Goal: Task Accomplishment & Management: Manage account settings

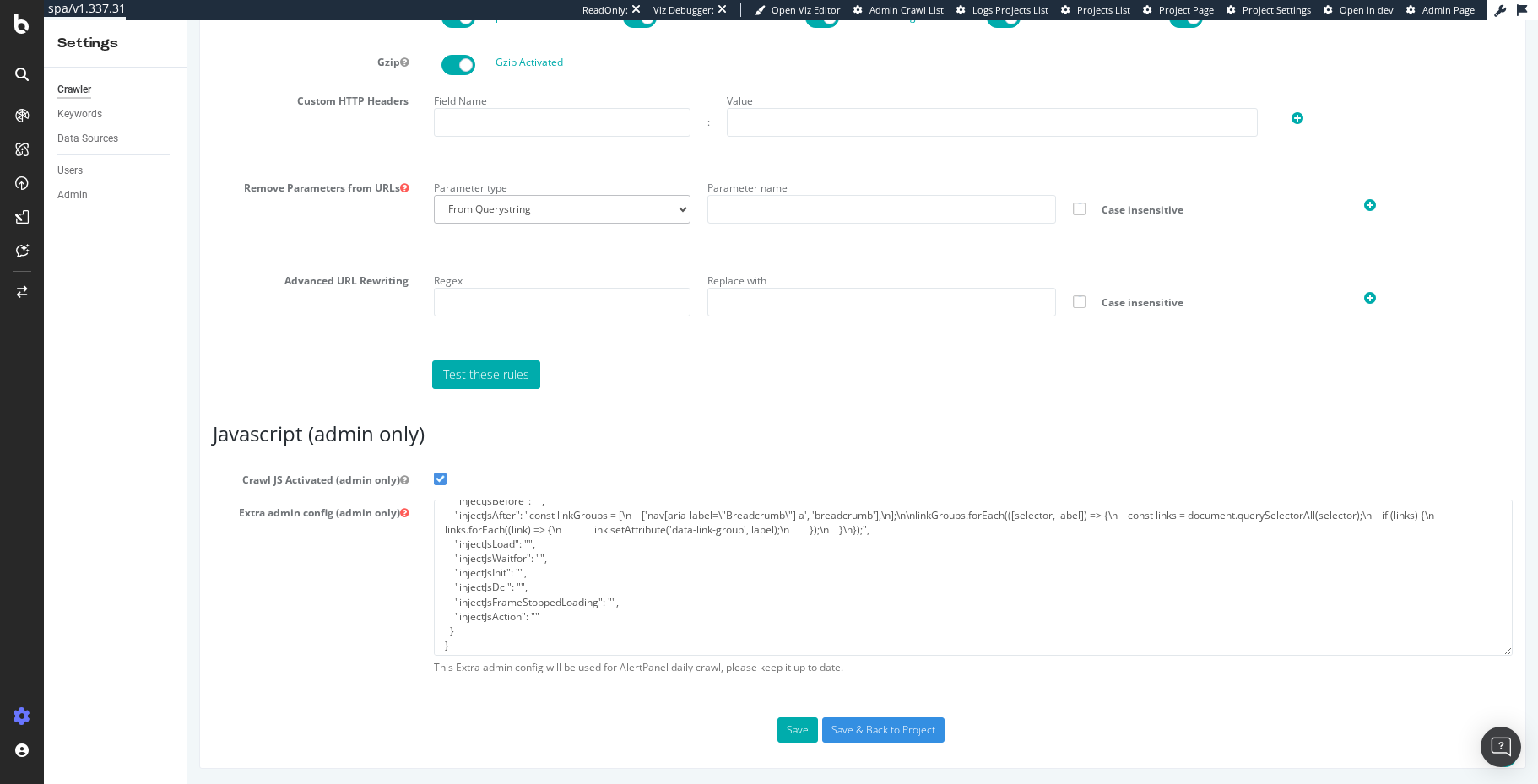
scroll to position [274, 0]
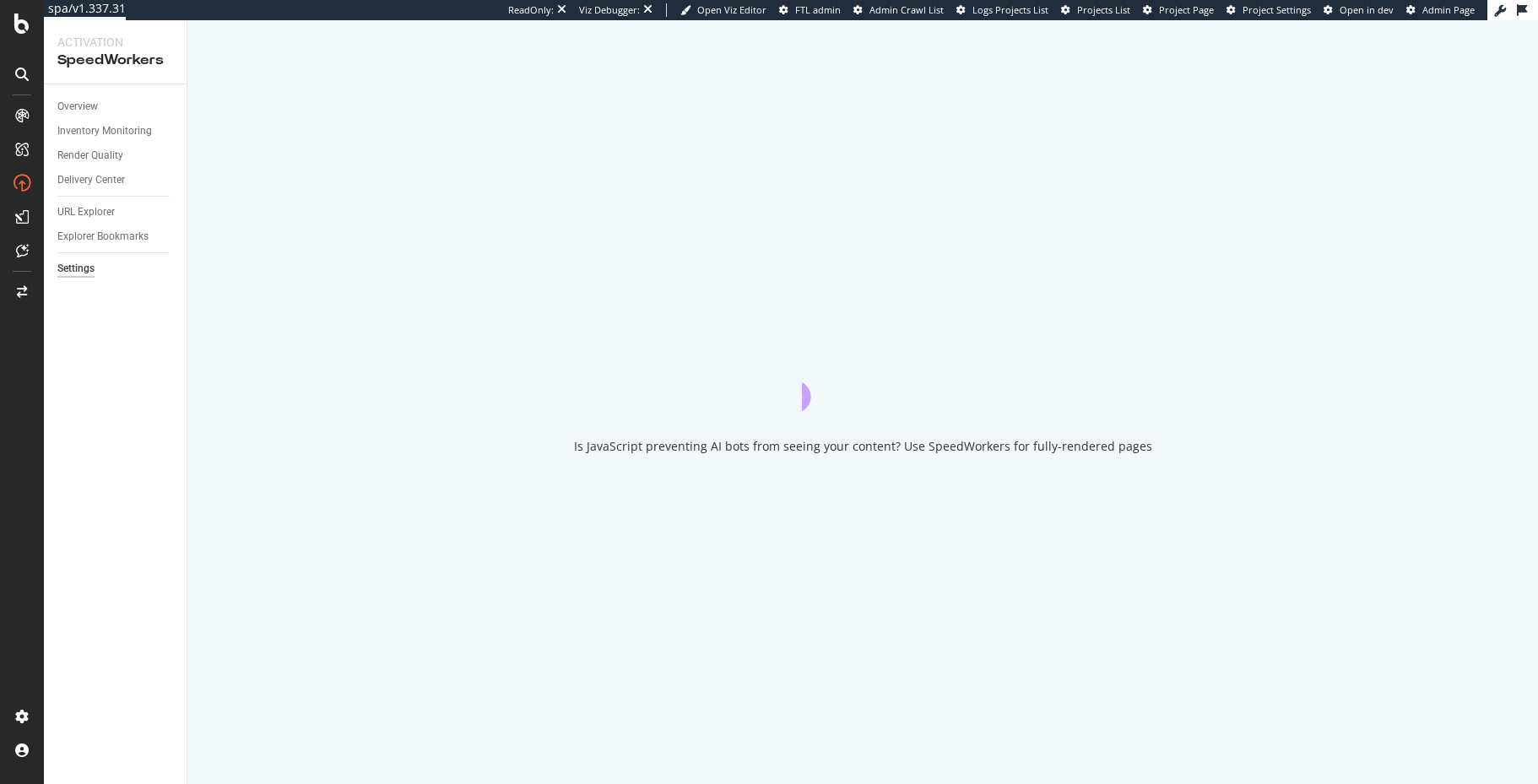
click at [49, 378] on div "Overview Inventory Monitoring Render Quality Delivery Center URL Explorer Explo…" at bounding box center [116, 435] width 143 height 700
drag, startPoint x: 59, startPoint y: 386, endPoint x: 95, endPoint y: 313, distance: 81.4
click at [60, 385] on div "Overview Inventory Monitoring Render Quality Delivery Center URL Explorer Explo…" at bounding box center [116, 435] width 143 height 700
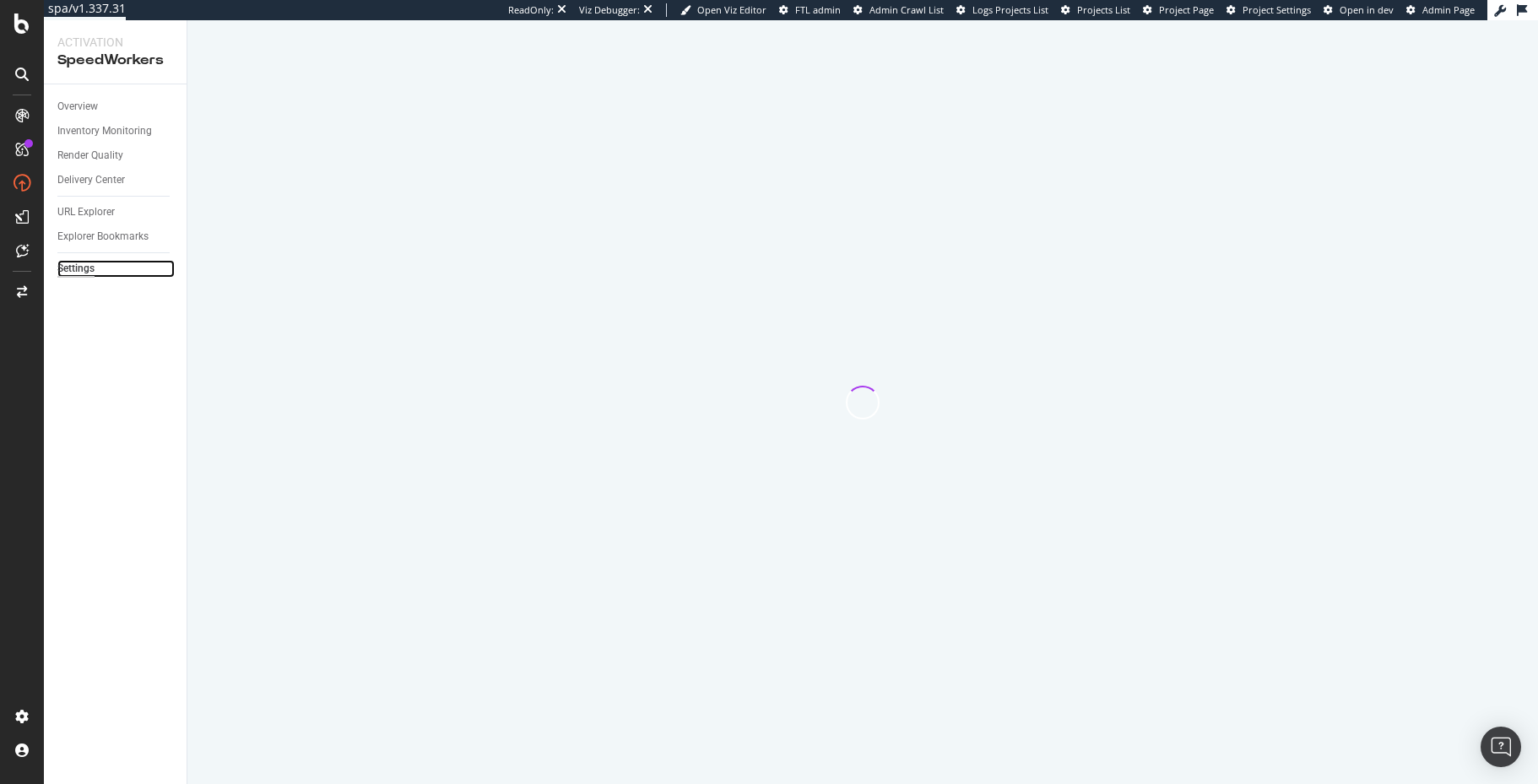
click at [93, 267] on div "Settings" at bounding box center [76, 269] width 37 height 18
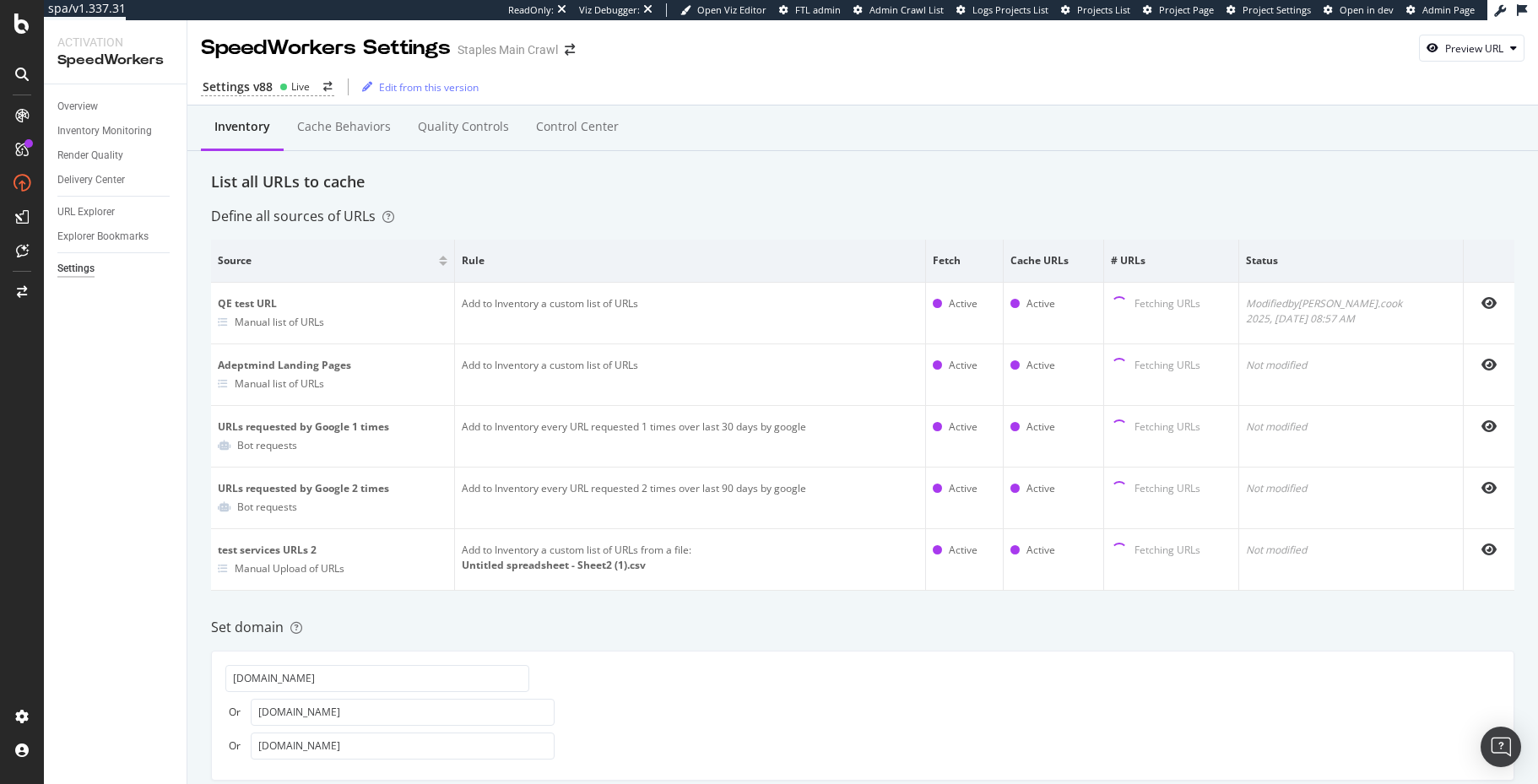
drag, startPoint x: 345, startPoint y: 213, endPoint x: 331, endPoint y: 163, distance: 51.9
click at [345, 213] on div "Define all sources of URLs" at bounding box center [302, 217] width 183 height 19
click at [328, 131] on div "Cache behaviors" at bounding box center [344, 126] width 93 height 17
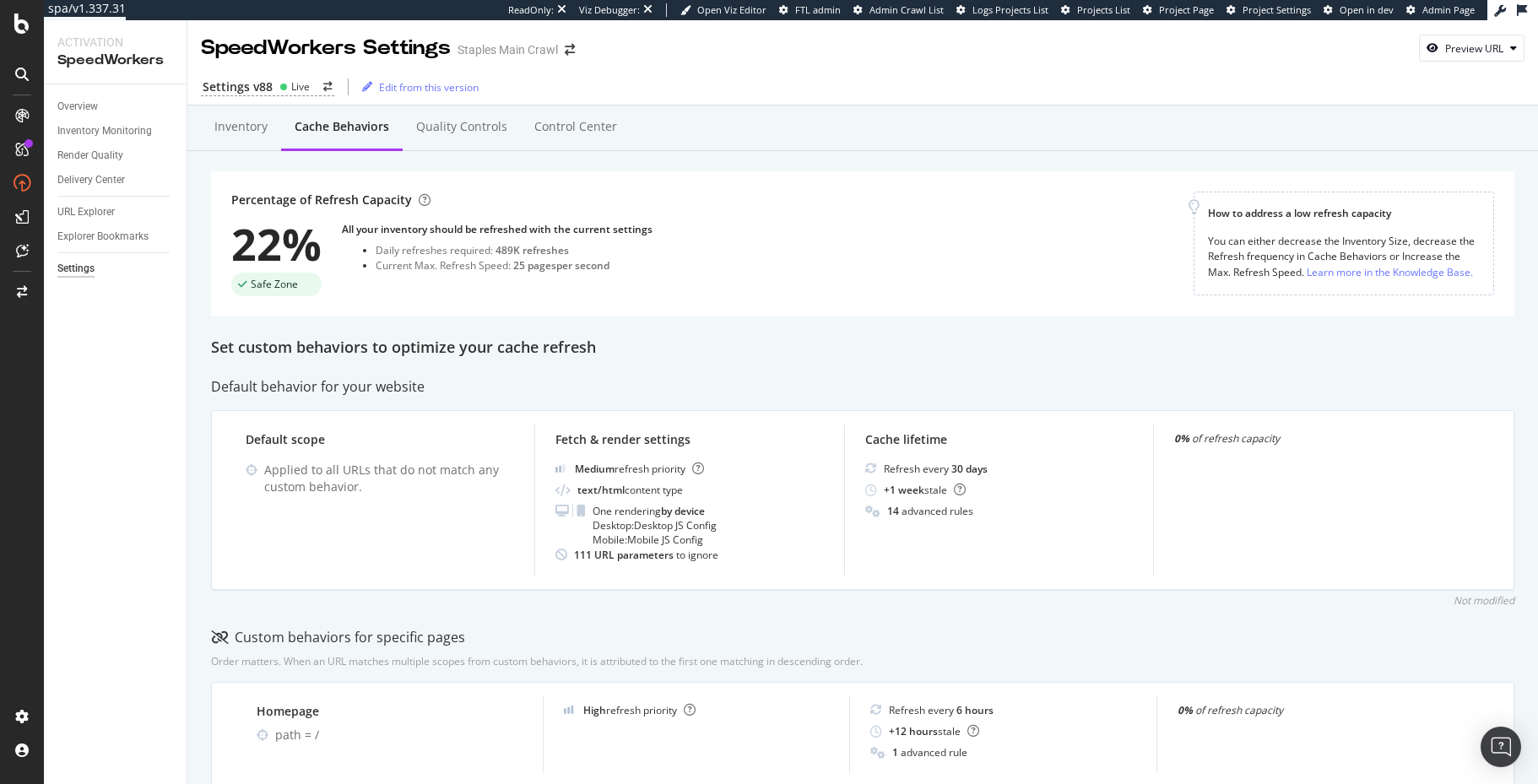
click at [422, 168] on div "Inventory Cache behaviors Quality Controls Control Center" at bounding box center [862, 144] width 1303 height 54
click at [280, 87] on icon at bounding box center [284, 87] width 9 height 9
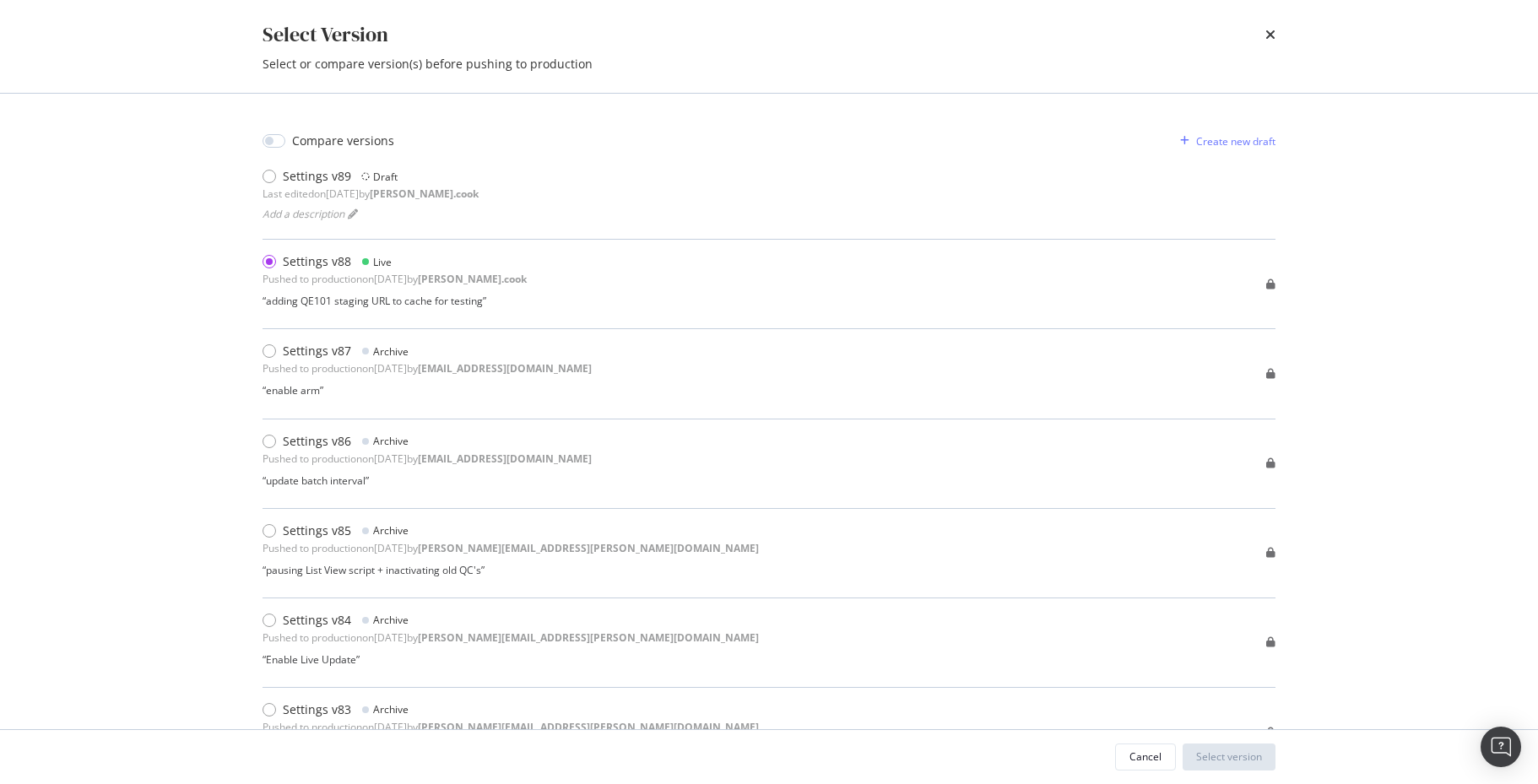
drag, startPoint x: 1273, startPoint y: 32, endPoint x: 1147, endPoint y: 98, distance: 142.2
click at [1273, 32] on icon "times" at bounding box center [1270, 34] width 10 height 13
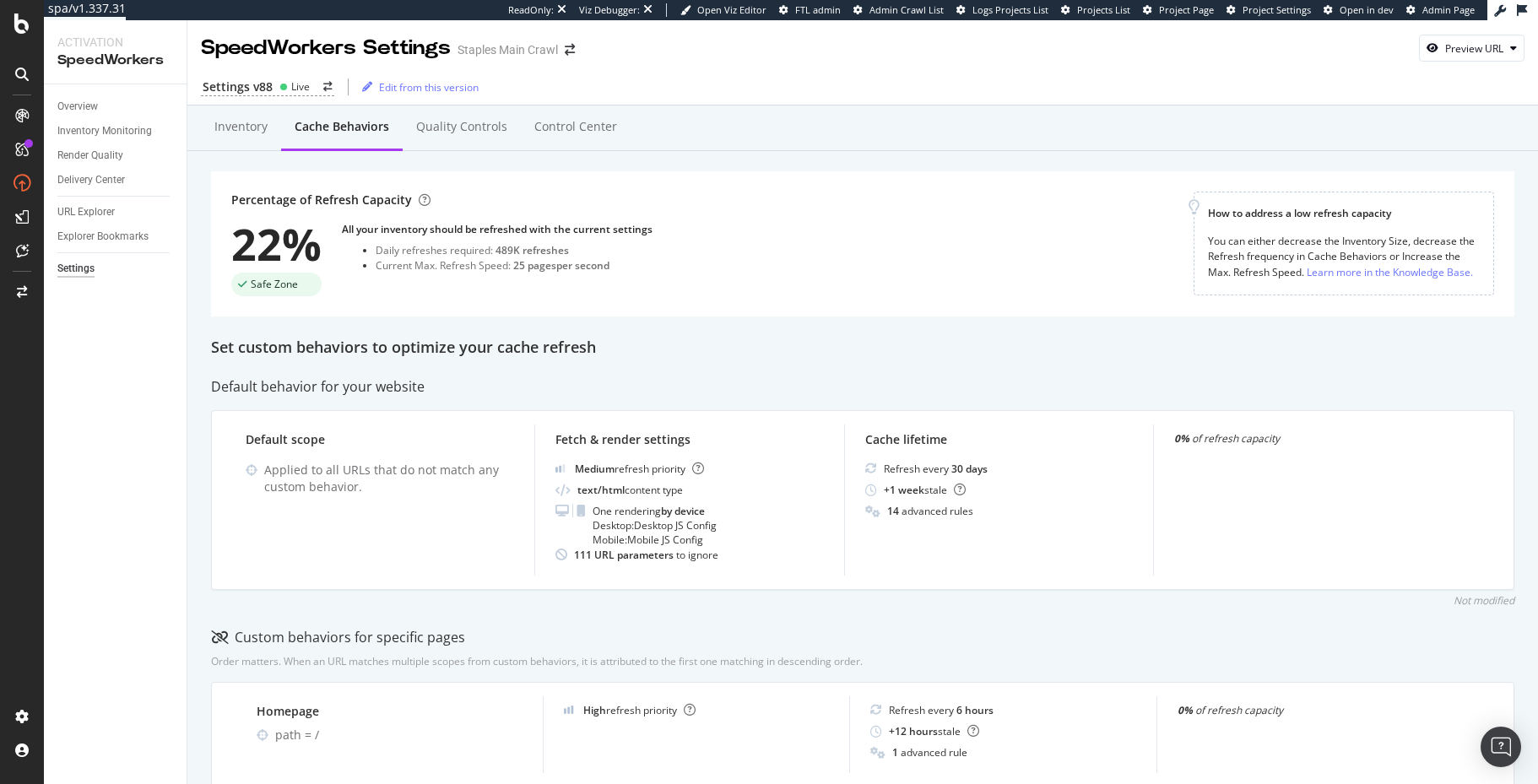
click at [664, 377] on div "Default behavior for your website" at bounding box center [862, 387] width 1303 height 19
click at [235, 130] on div "Inventory" at bounding box center [241, 126] width 53 height 17
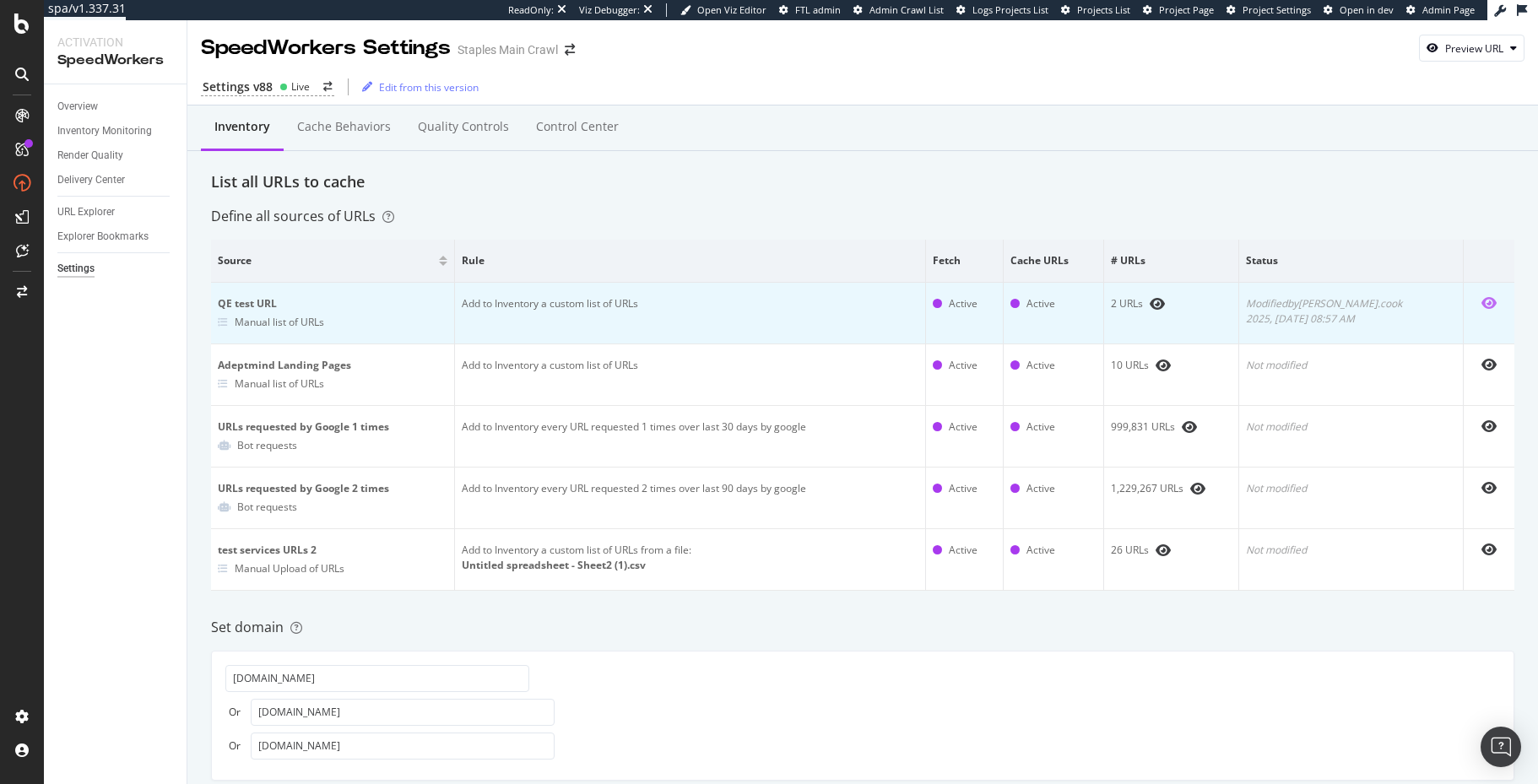
click at [1494, 304] on icon "eye" at bounding box center [1489, 302] width 15 height 13
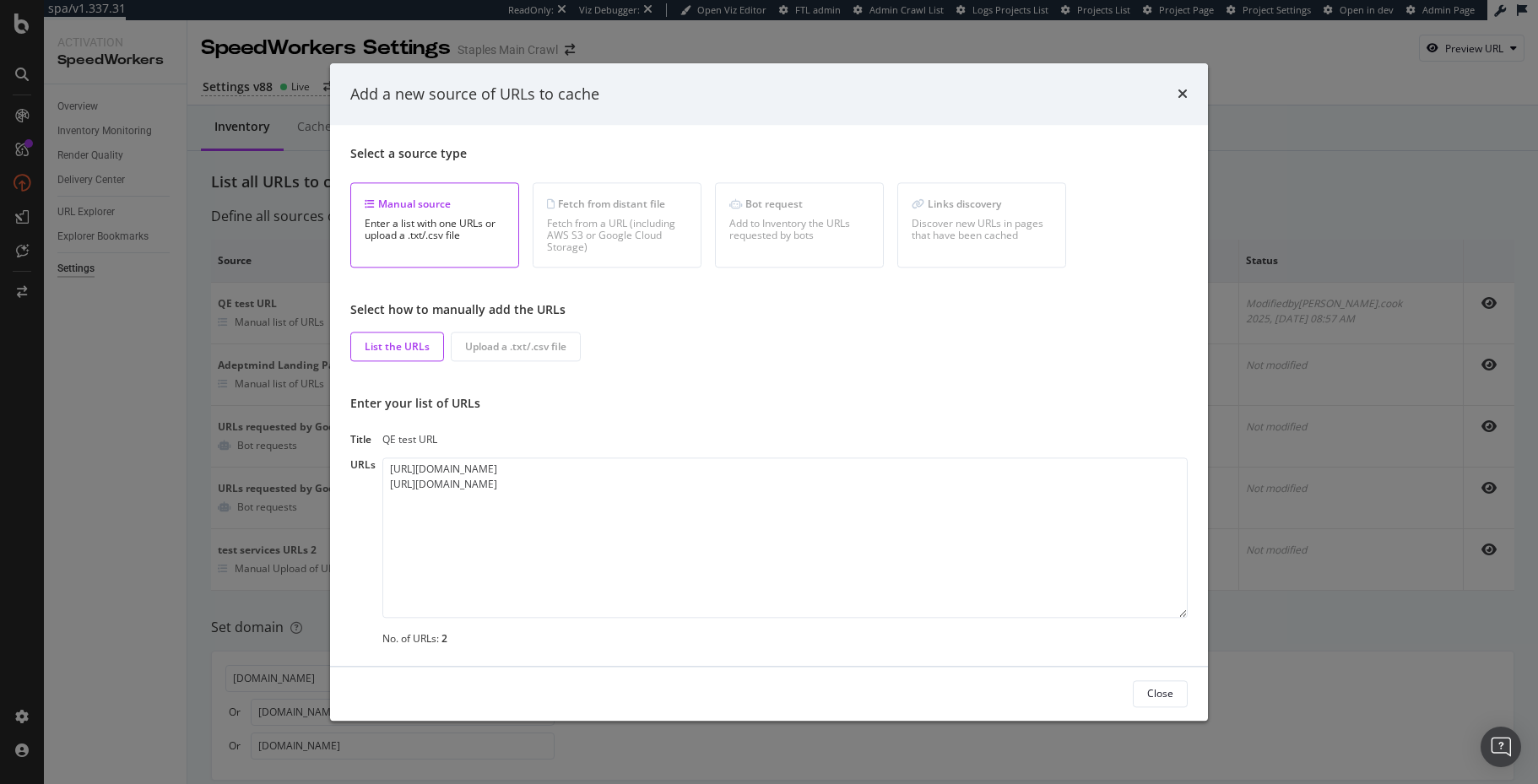
click at [492, 490] on textarea "https://qe1.staples.com/Pens/cat_CL110001 https://qe101.staples.com/Pens/cat_CL…" at bounding box center [785, 538] width 805 height 161
drag, startPoint x: 1180, startPoint y: 92, endPoint x: 1154, endPoint y: 106, distance: 29.5
click at [1180, 92] on icon "times" at bounding box center [1182, 94] width 10 height 13
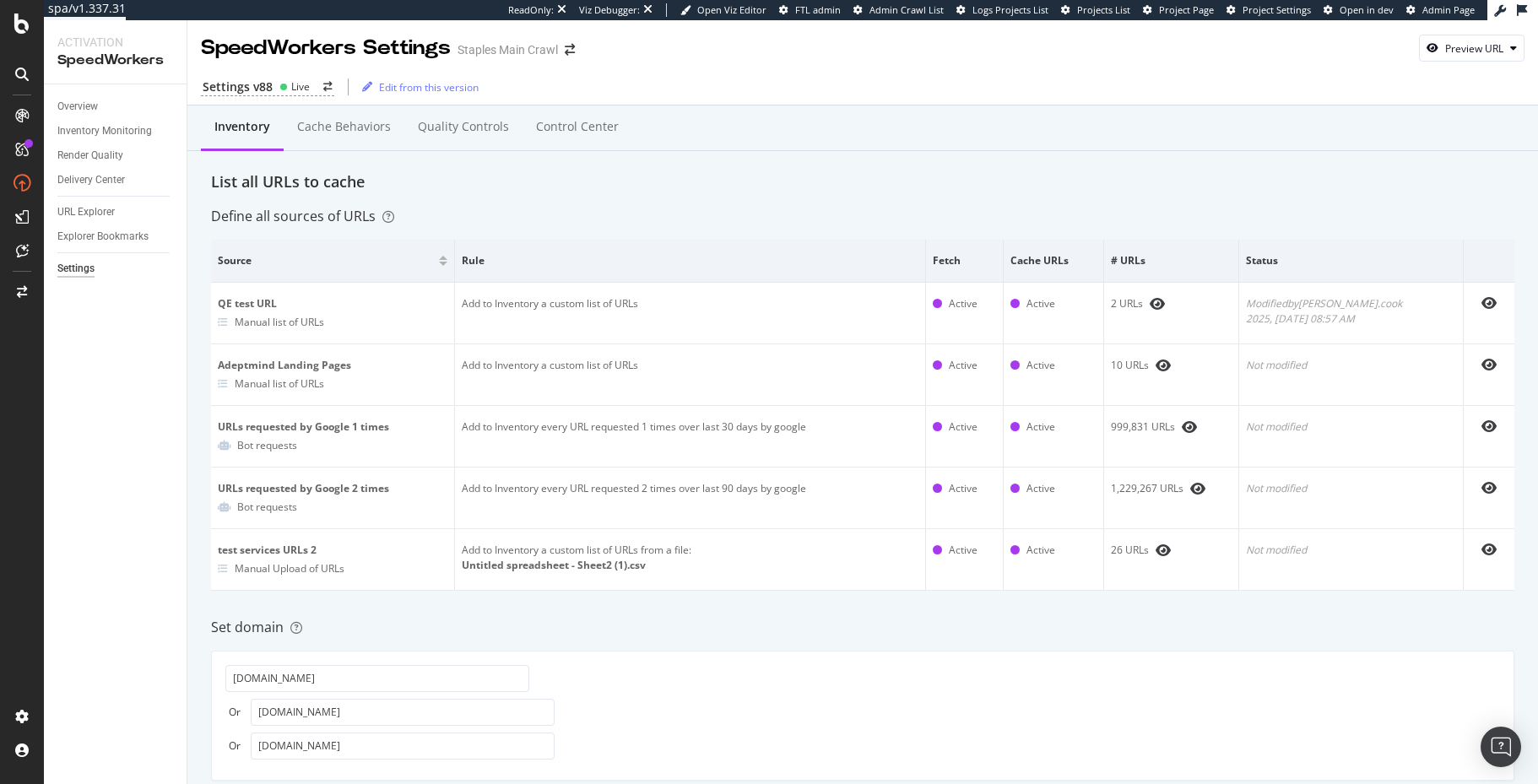
click at [1463, 63] on div "Settings v88 Live Edit from this version" at bounding box center [863, 84] width 1351 height 43
drag, startPoint x: 1472, startPoint y: 44, endPoint x: 1467, endPoint y: 58, distance: 14.9
click at [1472, 44] on div "Preview URL" at bounding box center [1475, 49] width 58 height 14
drag, startPoint x: 1439, startPoint y: 124, endPoint x: 1464, endPoint y: 145, distance: 32.6
click at [1440, 124] on input "url" at bounding box center [1420, 126] width 184 height 30
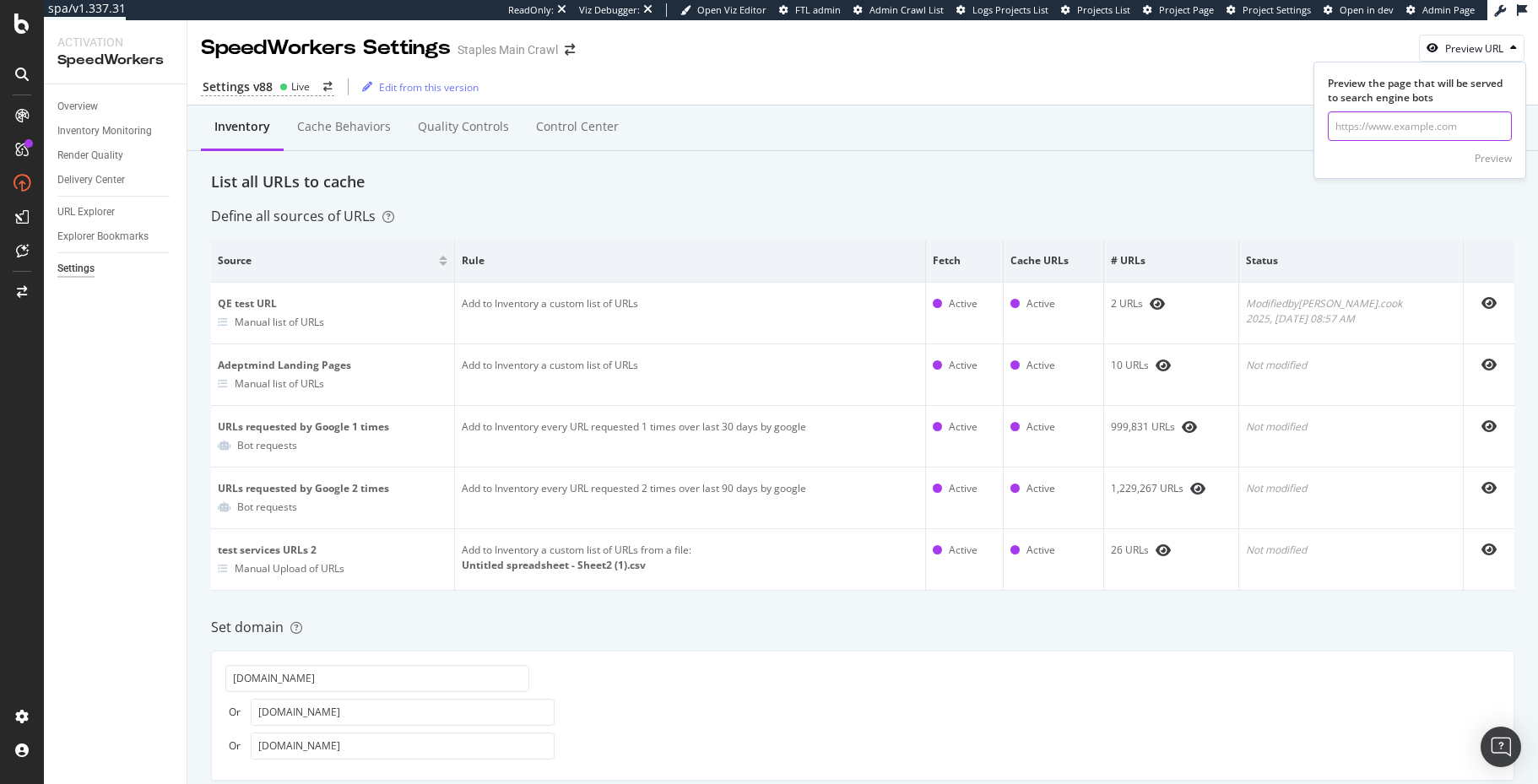
paste input "https://qe101.staples.com/Pens/cat_CL110001"
type input "https://qe101.staples.com/Pens/cat_CL110001"
click at [1488, 165] on div "Preview" at bounding box center [1493, 158] width 37 height 14
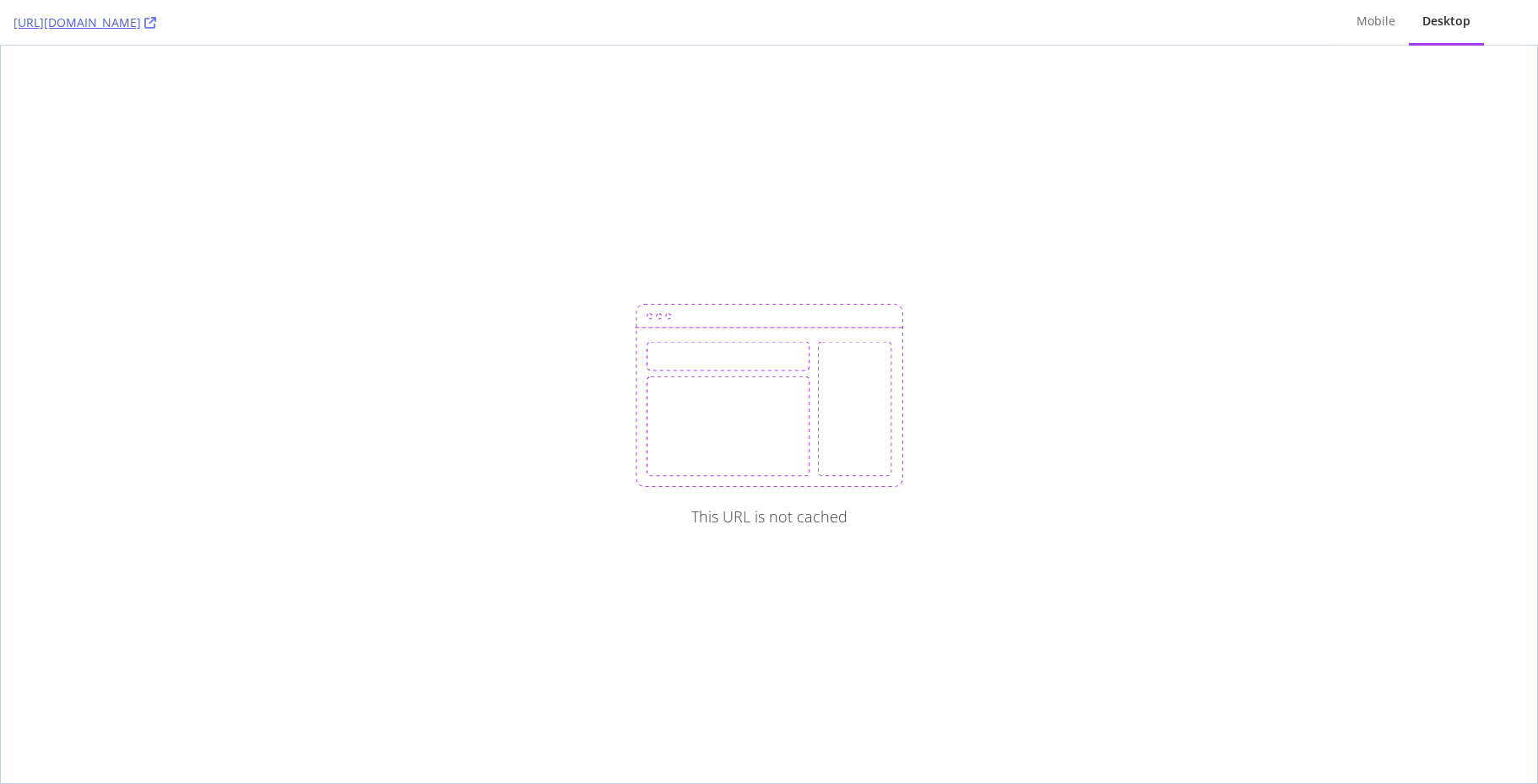
click at [264, 15] on div "https://qe101.staples.com/Pens/cat_CL110001" at bounding box center [664, 22] width 1303 height 45
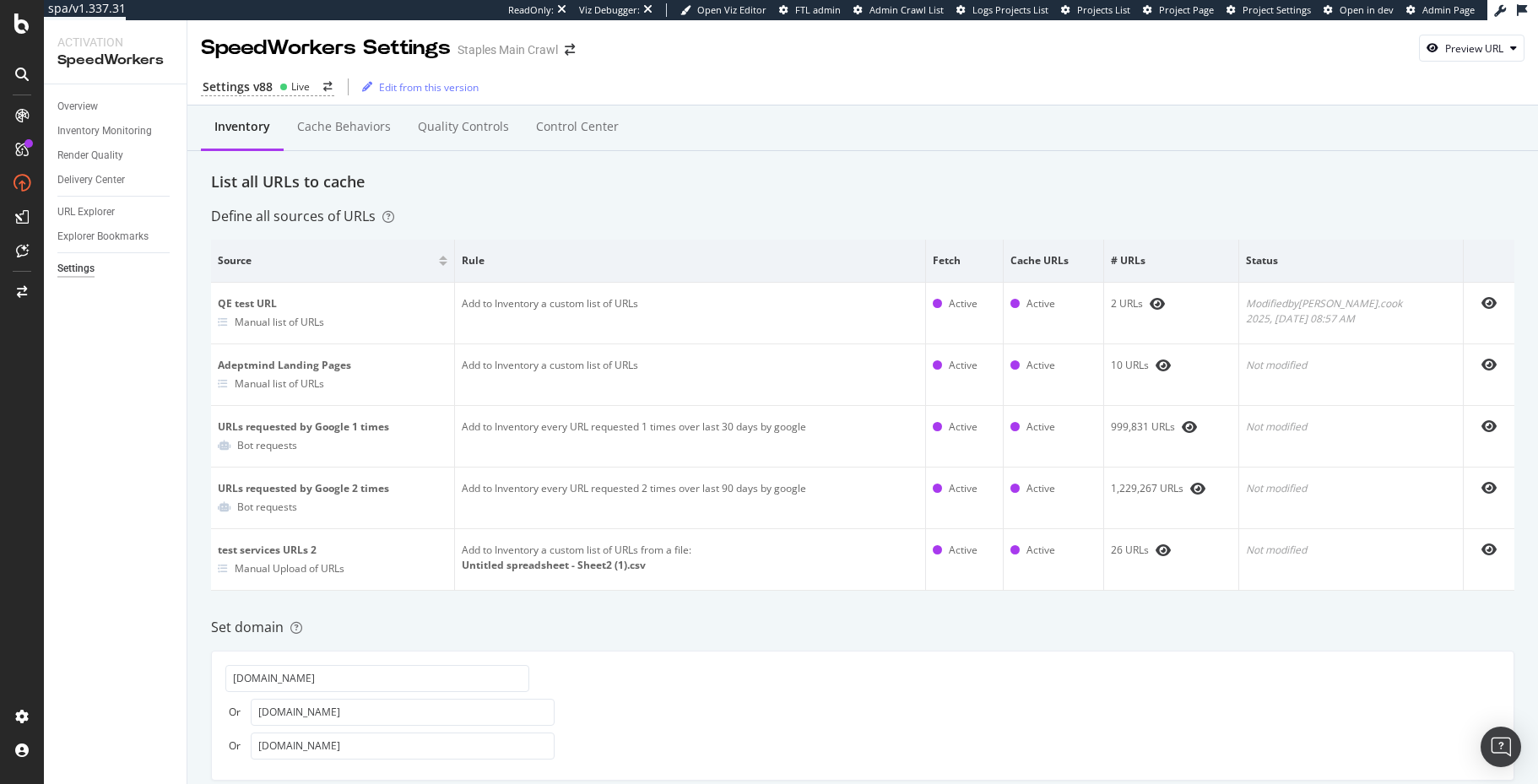
click at [1104, 129] on div "Inventory Cache behaviors Quality Controls Control Center" at bounding box center [863, 129] width 1351 height 46
click at [595, 209] on div "Define all sources of URLs" at bounding box center [862, 217] width 1303 height 19
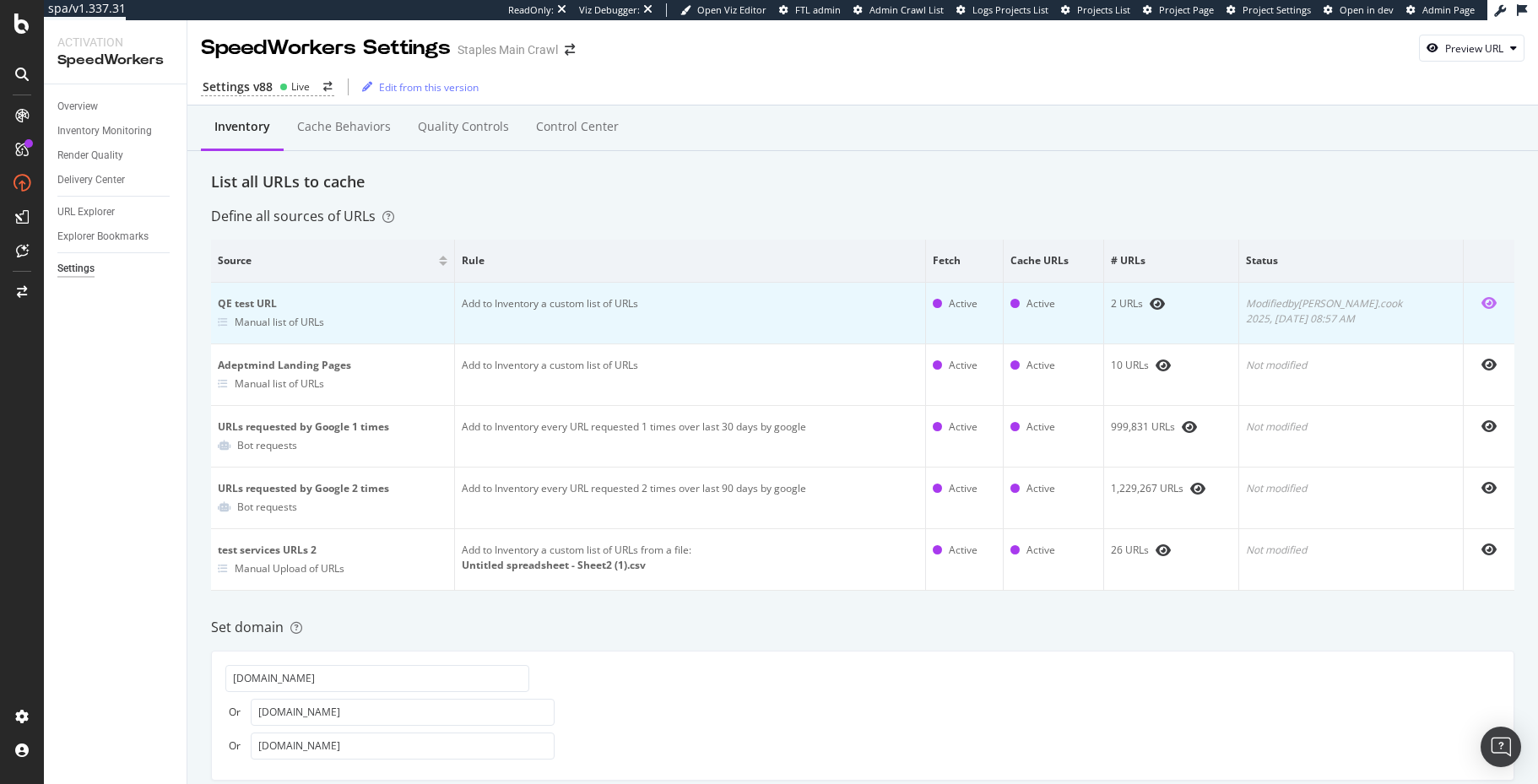
click at [1482, 301] on icon "eye" at bounding box center [1489, 302] width 15 height 13
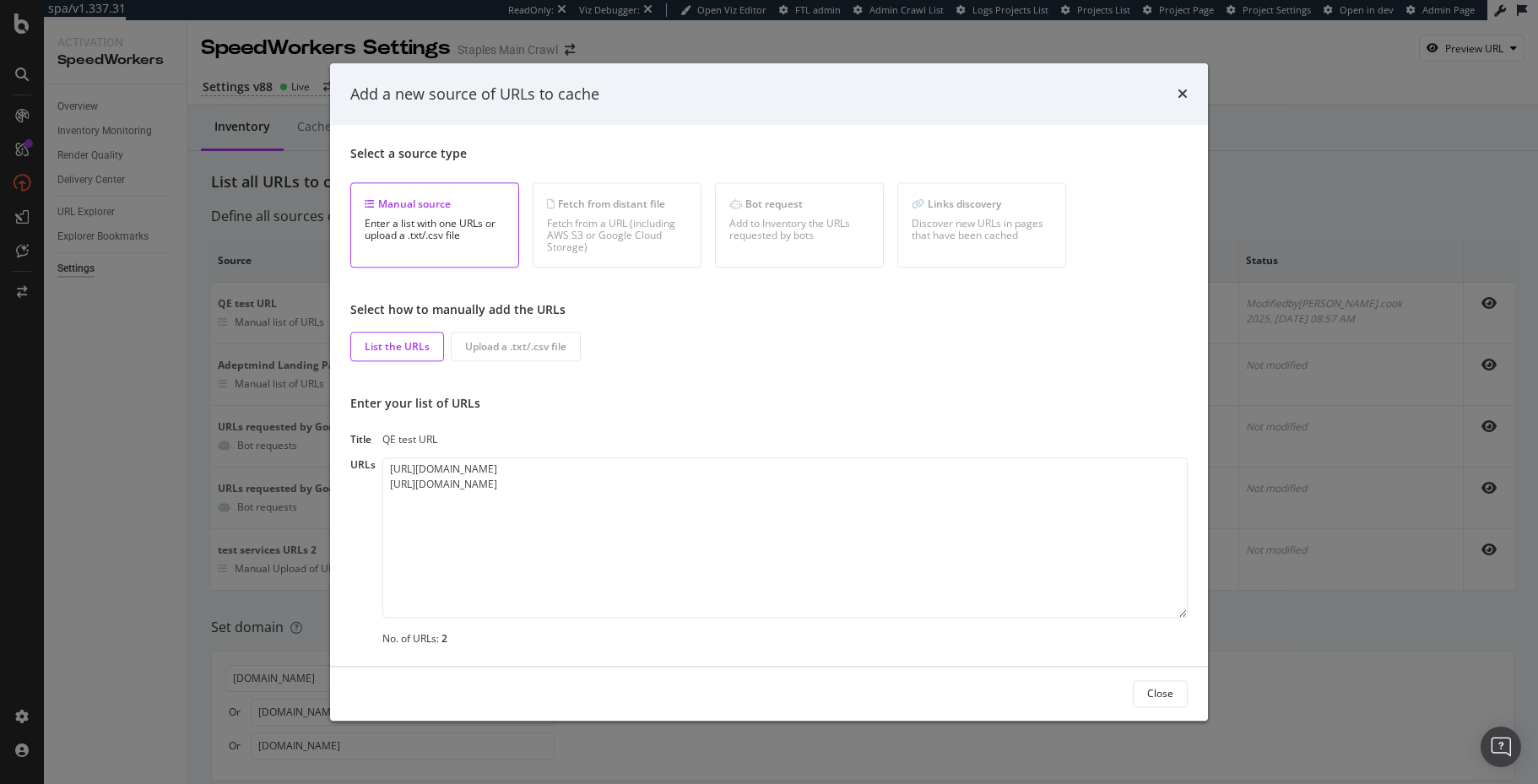
drag, startPoint x: 793, startPoint y: 402, endPoint x: 576, endPoint y: 467, distance: 226.5
click at [780, 407] on div "Enter your list of URLs" at bounding box center [769, 404] width 838 height 17
click at [593, 467] on textarea "https://qe1.staples.com/Pens/cat_CL110001 https://qe101.staples.com/Pens/cat_CL…" at bounding box center [785, 538] width 805 height 161
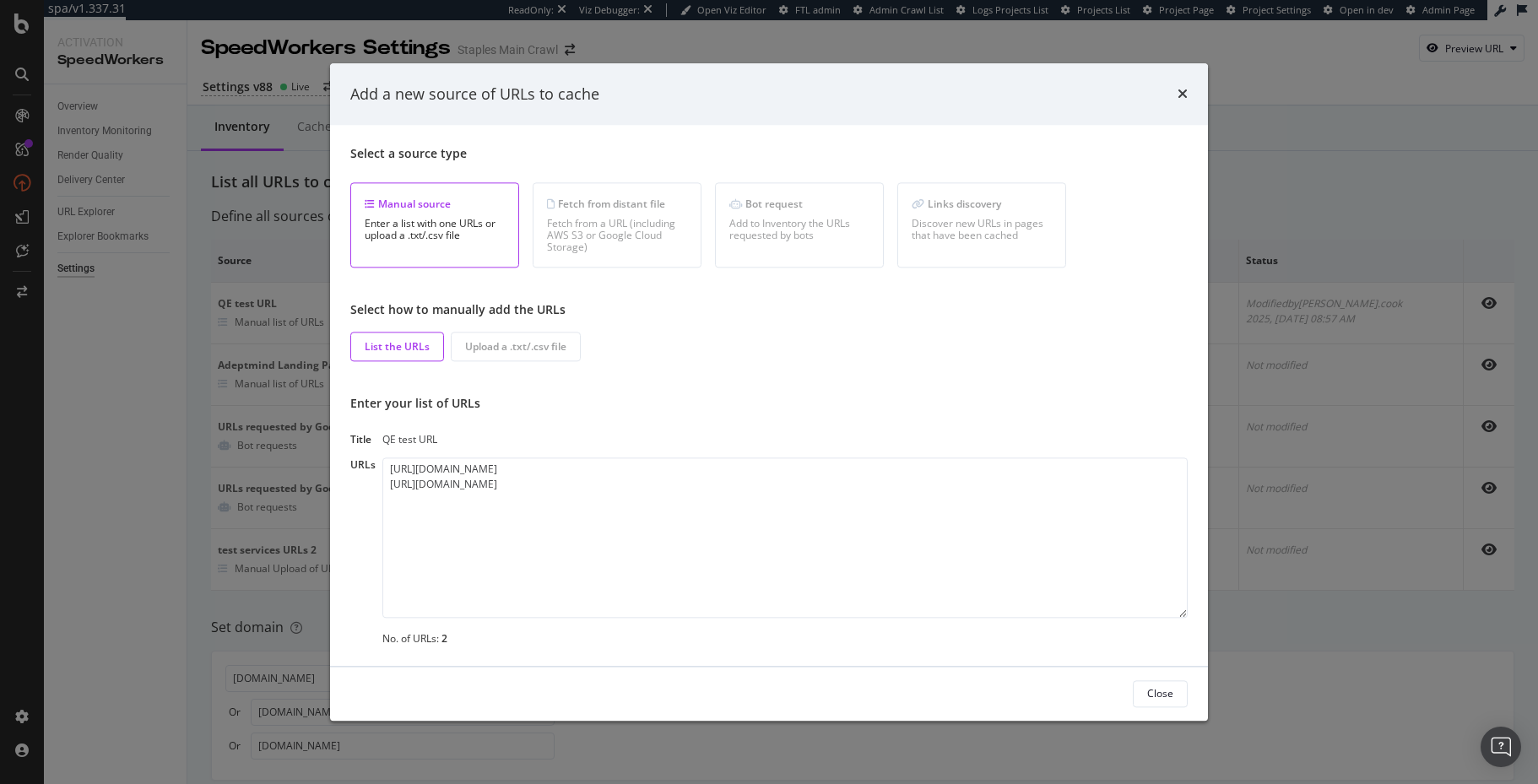
drag, startPoint x: 1182, startPoint y: 94, endPoint x: 1338, endPoint y: 63, distance: 159.1
click at [1182, 94] on icon "times" at bounding box center [1182, 94] width 10 height 13
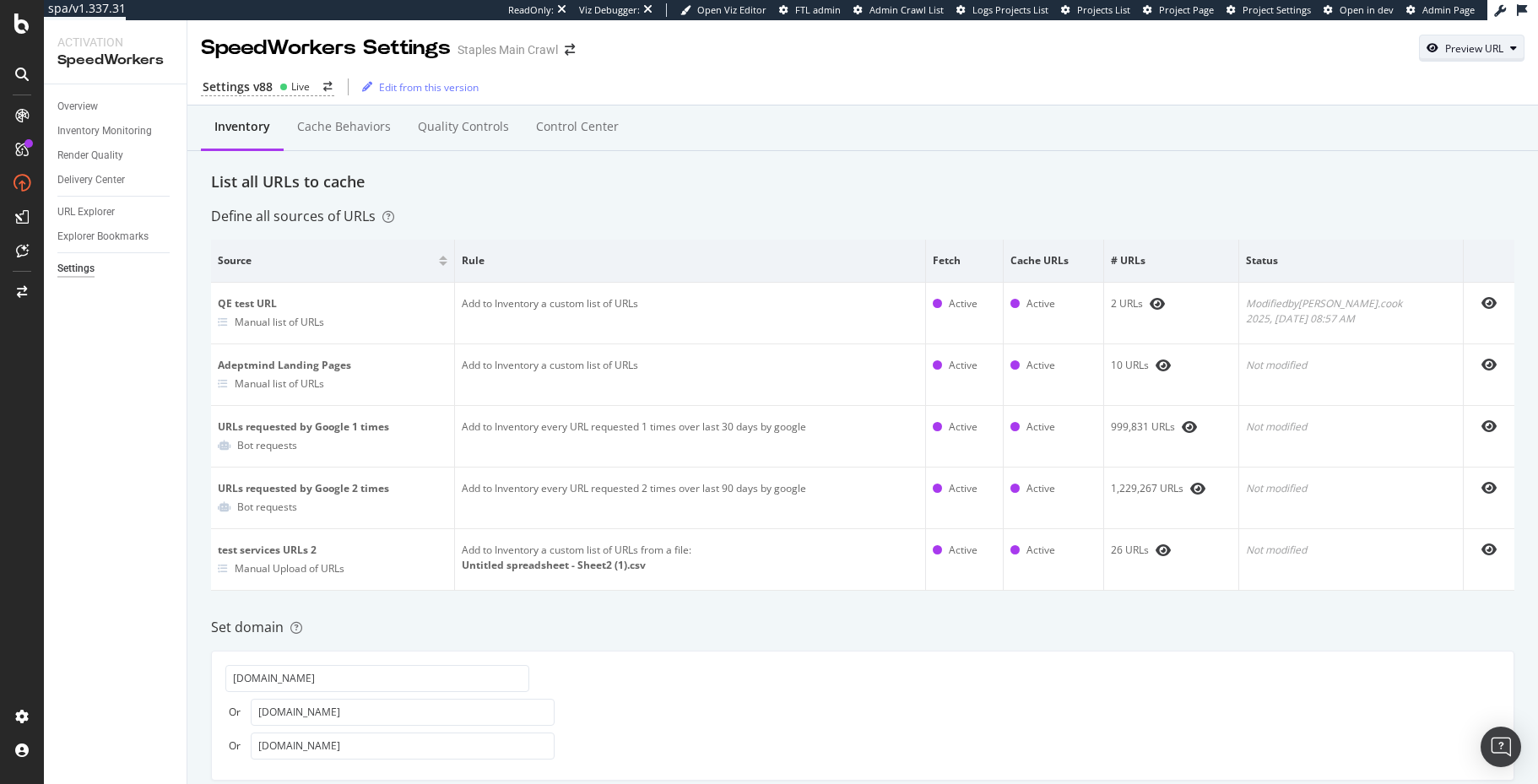
click at [1467, 49] on div "Preview URL" at bounding box center [1475, 49] width 58 height 14
drag, startPoint x: 1434, startPoint y: 126, endPoint x: 1462, endPoint y: 139, distance: 30.9
click at [1437, 127] on input "url" at bounding box center [1420, 126] width 184 height 30
paste input "https://qe1.staples.com/Pens/cat_CL110001"
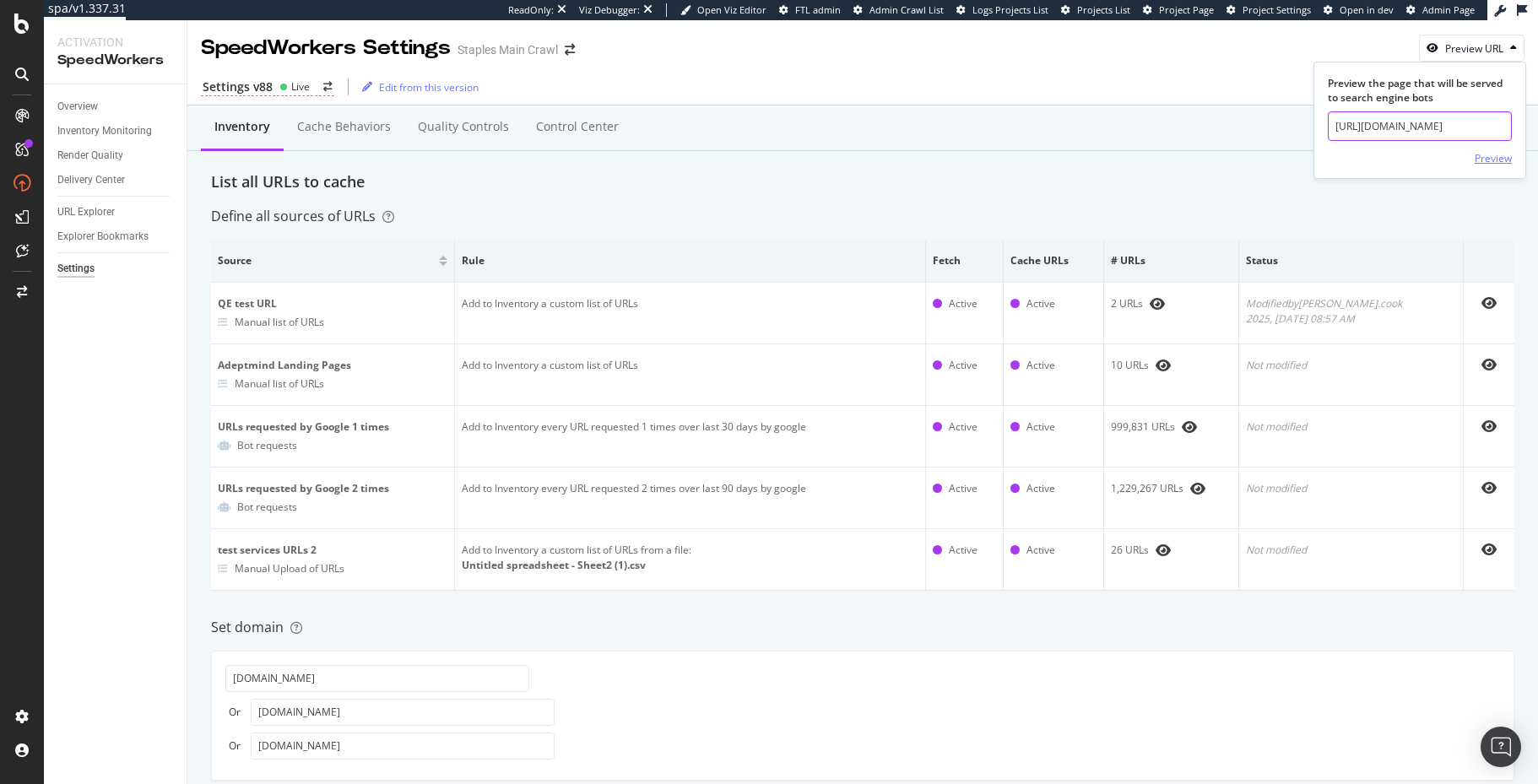
type input "https://qe1.staples.com/Pens/cat_CL110001"
click at [1481, 159] on div "Preview" at bounding box center [1493, 158] width 37 height 14
click at [544, 178] on div "List all URLs to cache" at bounding box center [862, 182] width 1303 height 22
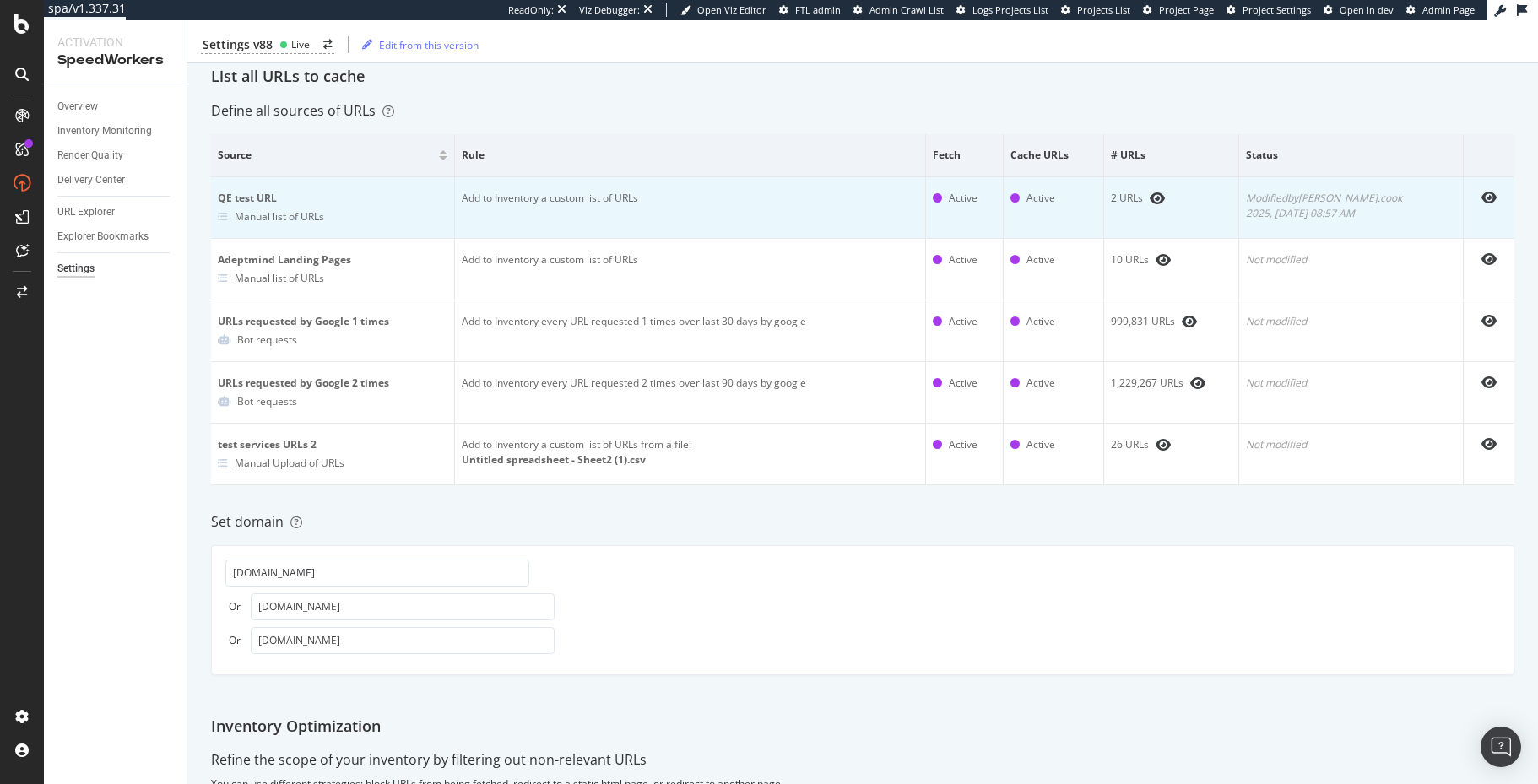
scroll to position [107, 0]
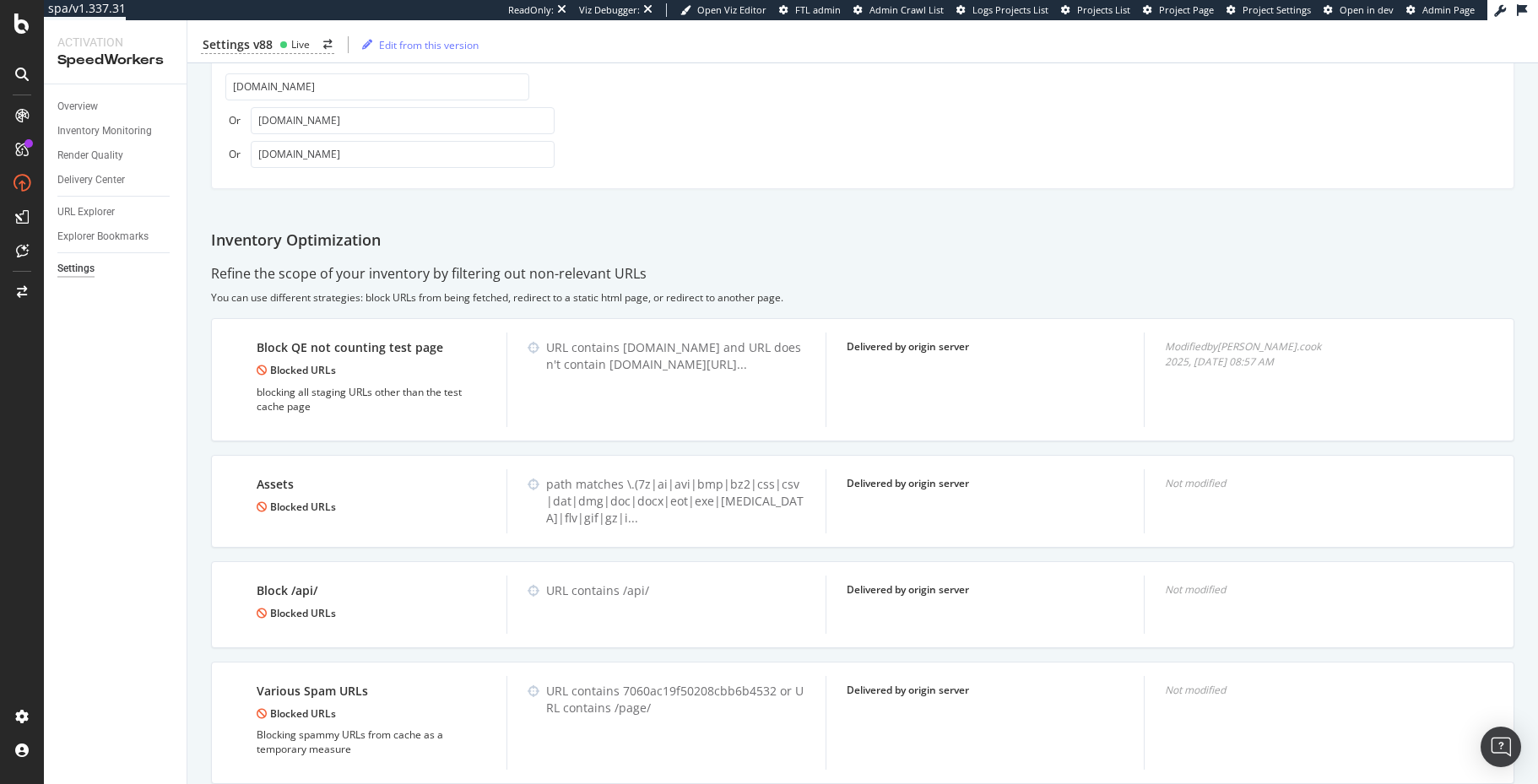
click at [773, 264] on div "Inventory Cache behaviors Quality Controls Control Center List all URLs to cach…" at bounding box center [863, 642] width 1351 height 2256
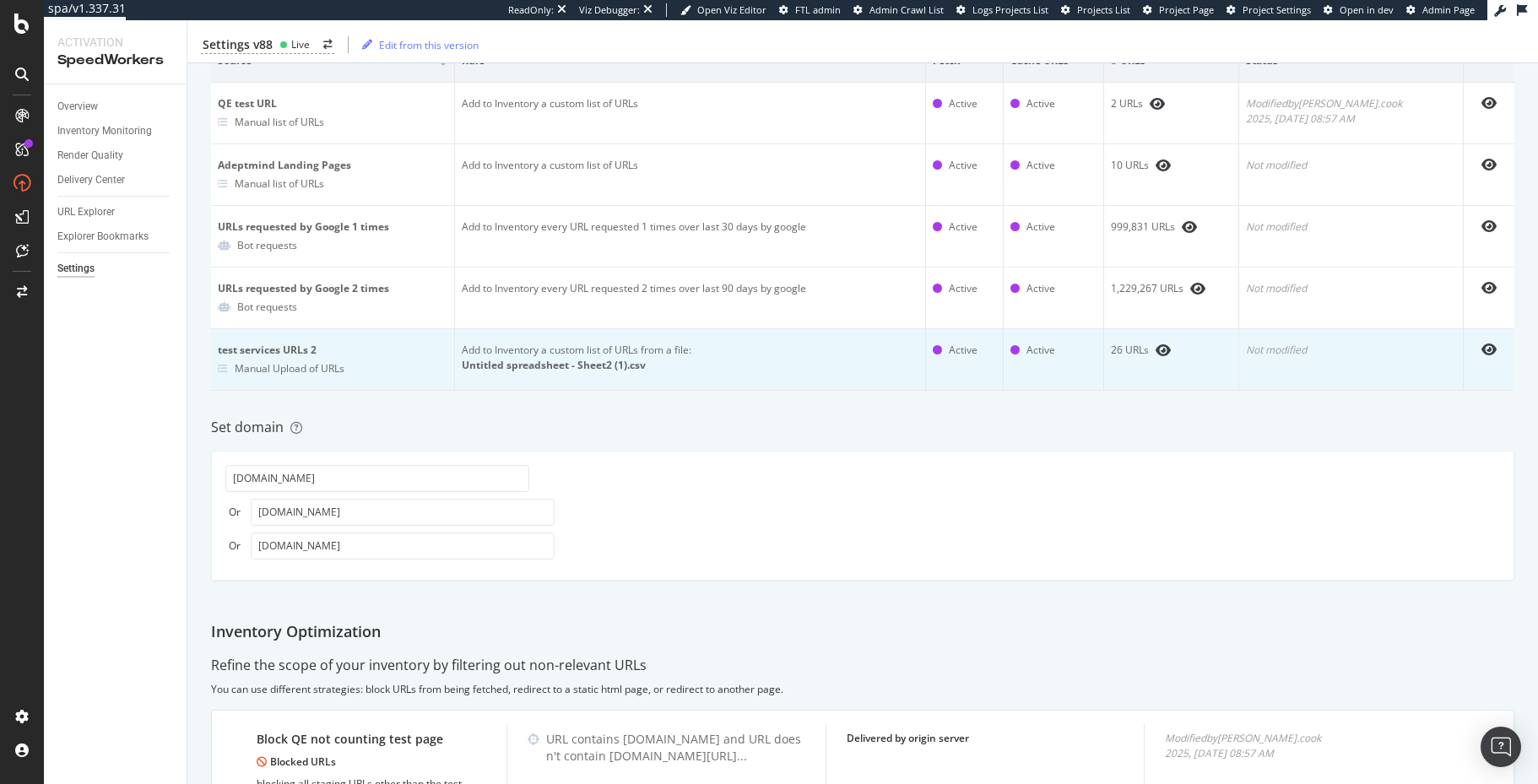
scroll to position [0, 0]
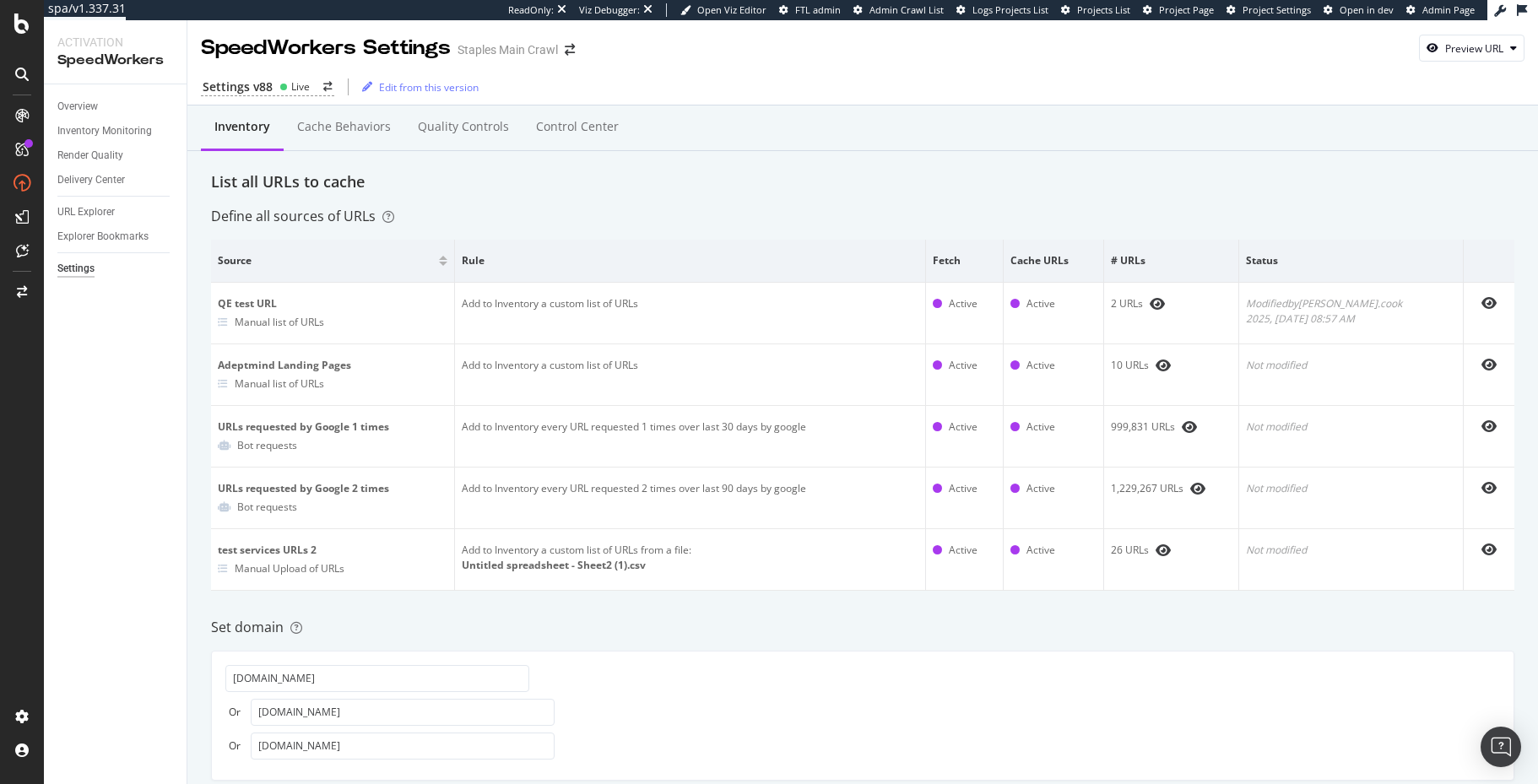
click at [807, 618] on div "Set domain" at bounding box center [862, 628] width 1303 height 19
